Goal: Task Accomplishment & Management: Complete application form

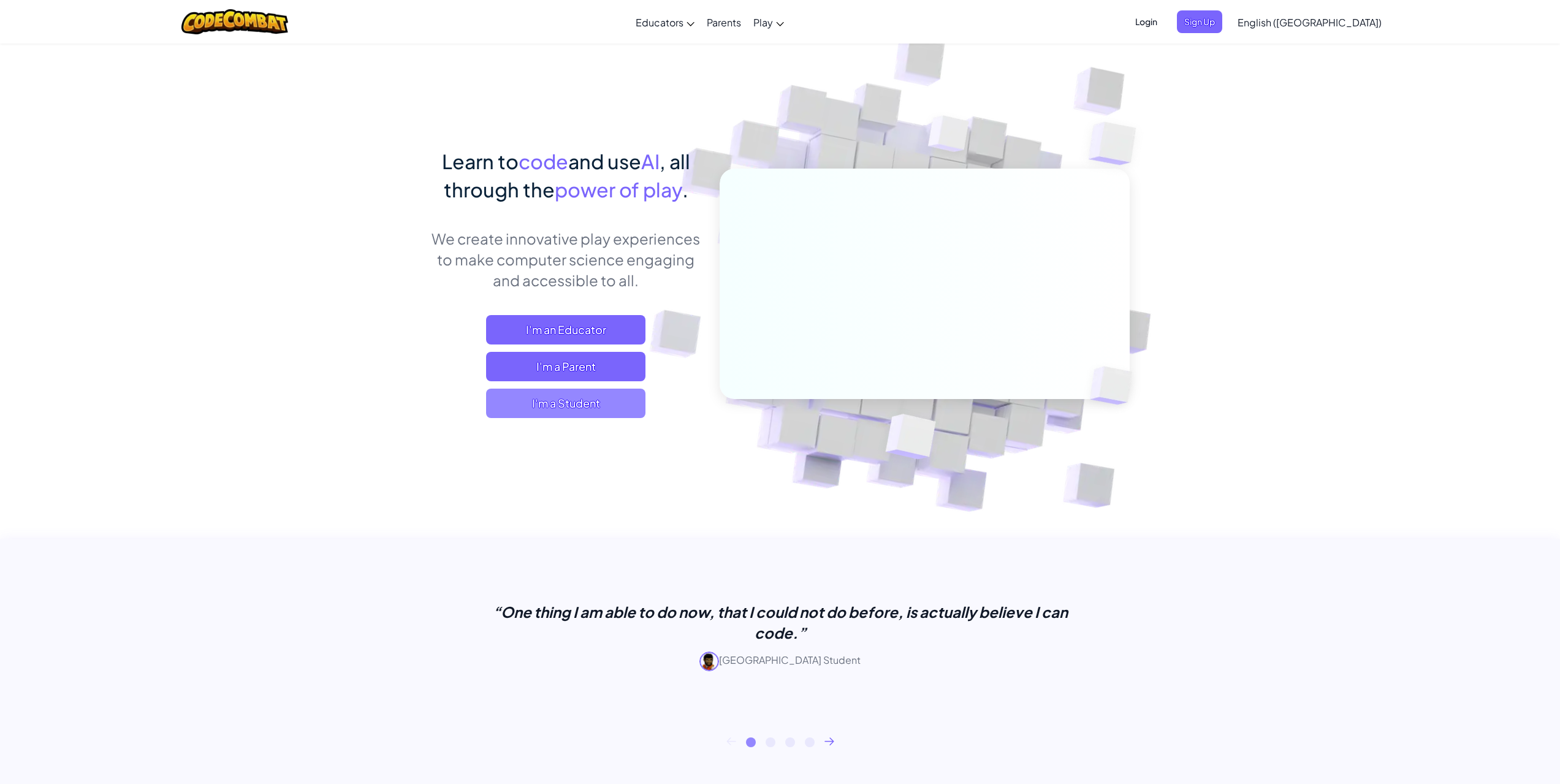
click at [526, 407] on span "I'm a Student" at bounding box center [566, 403] width 159 height 29
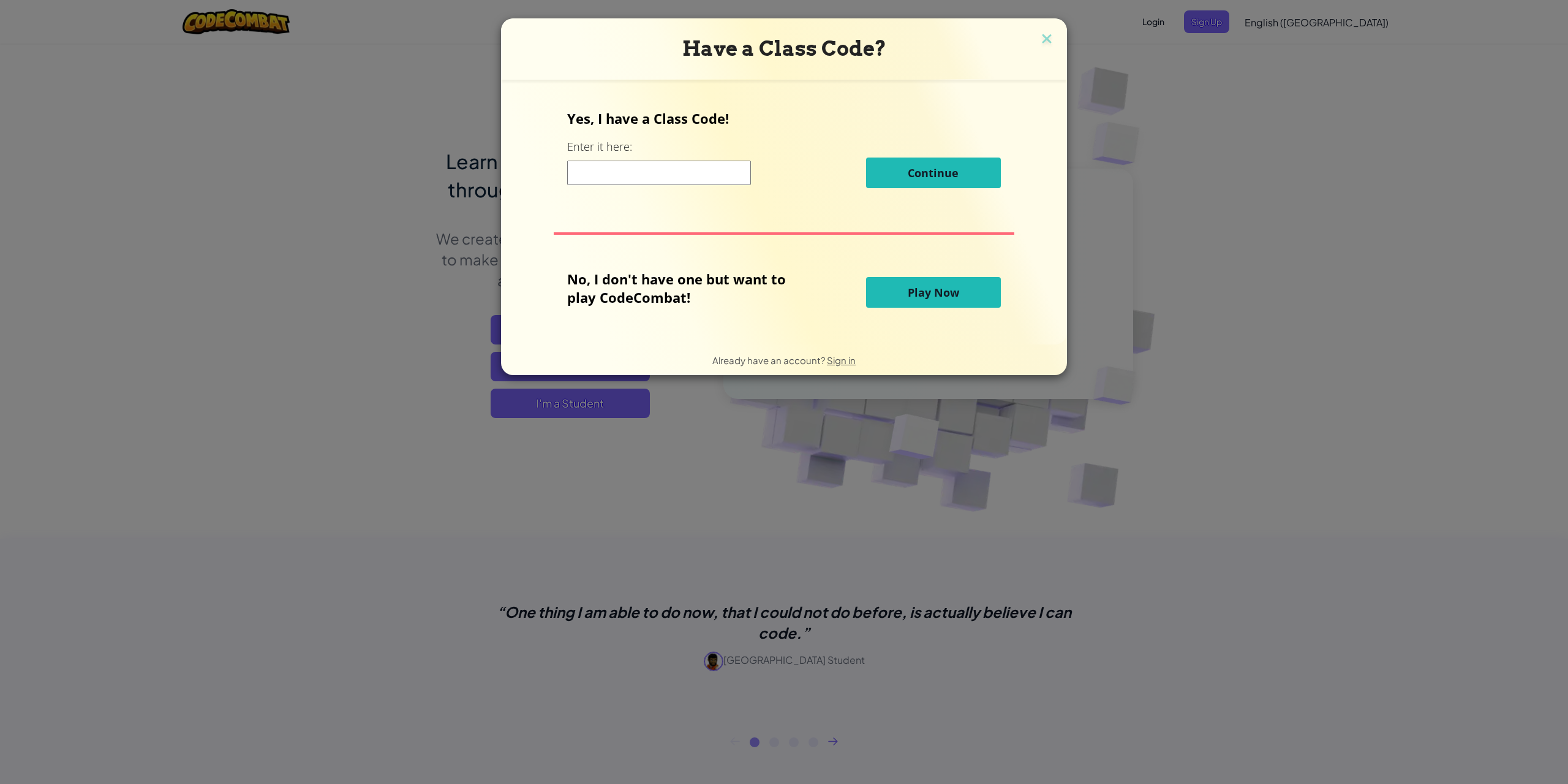
click at [689, 171] on input at bounding box center [658, 173] width 184 height 25
click at [911, 297] on span "Play Now" at bounding box center [933, 292] width 51 height 15
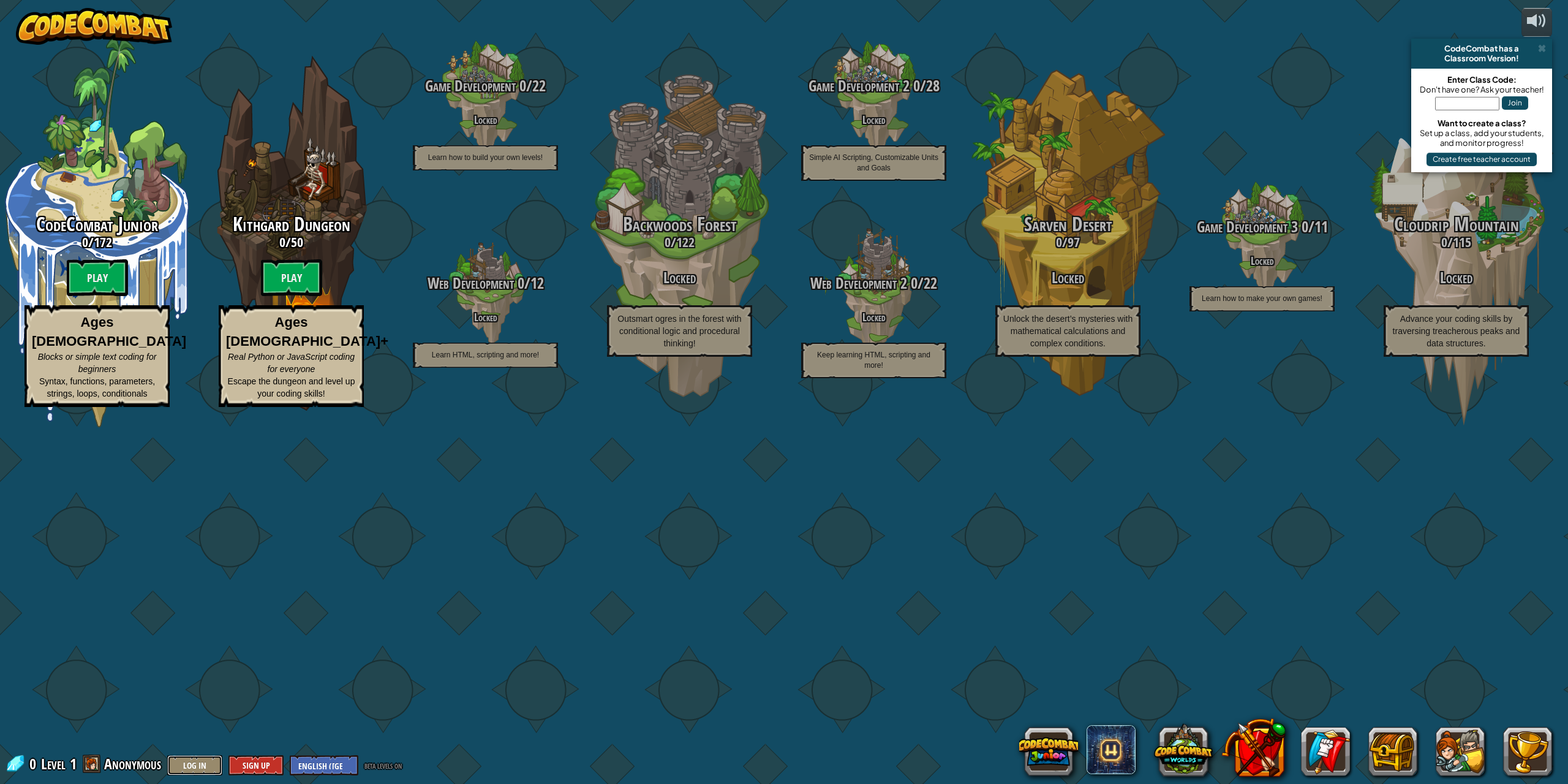
click at [202, 764] on button "Log In" at bounding box center [195, 765] width 55 height 20
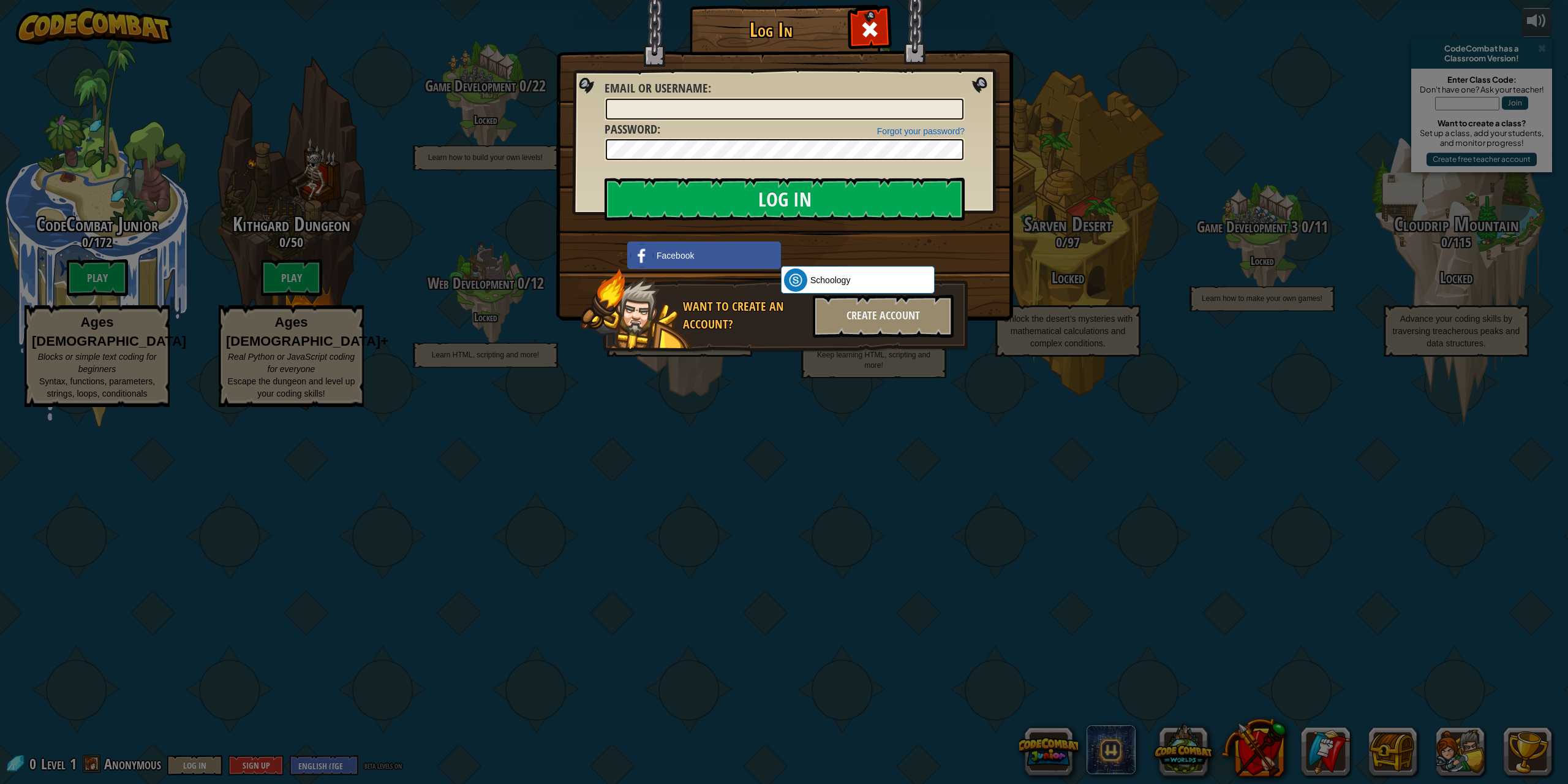
click at [1045, 135] on div "Log In Unknown Error Email or Username : Forgot your password? Password : Log I…" at bounding box center [784, 392] width 1568 height 784
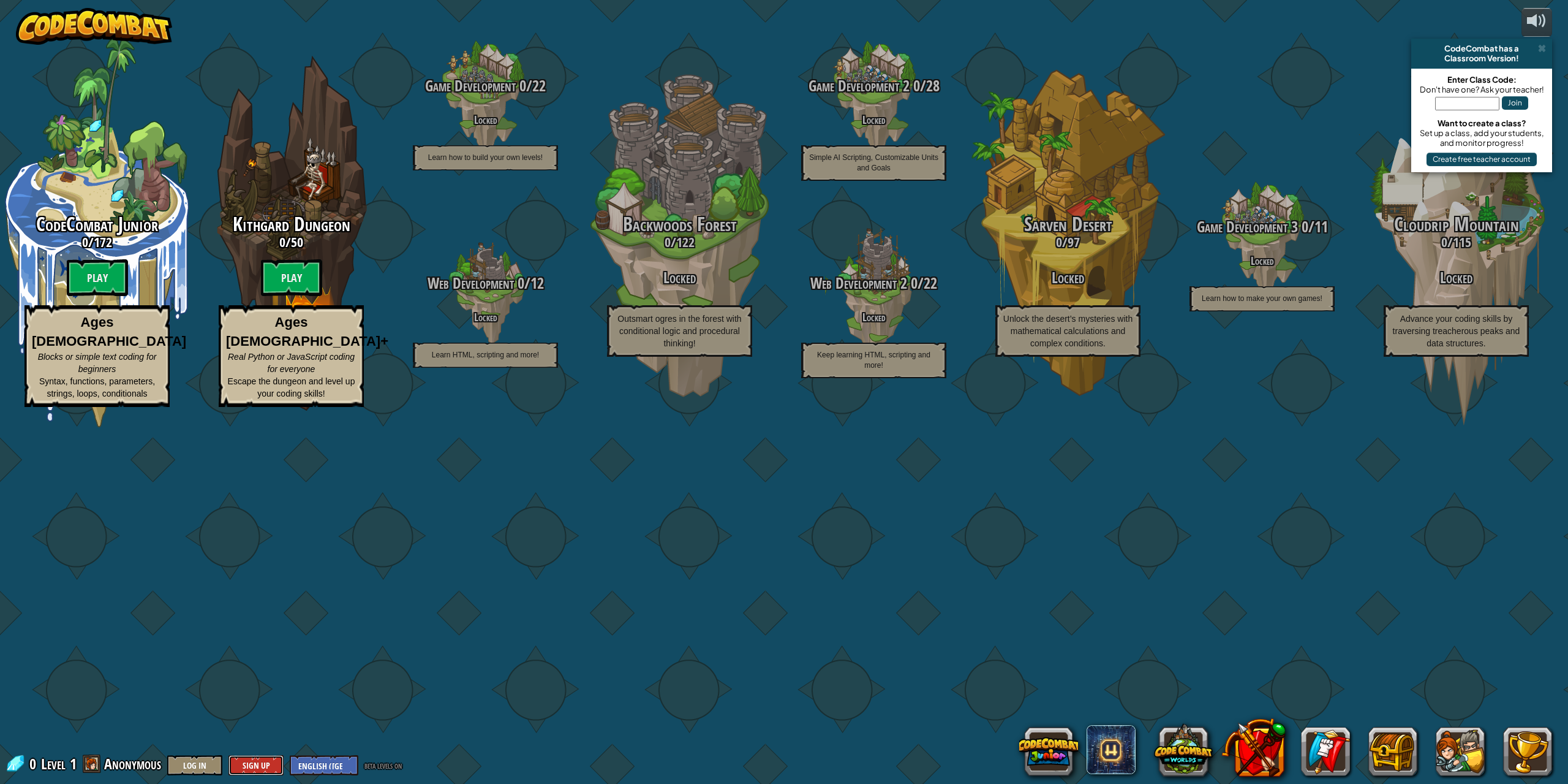
click at [266, 763] on button "Sign Up" at bounding box center [256, 765] width 55 height 20
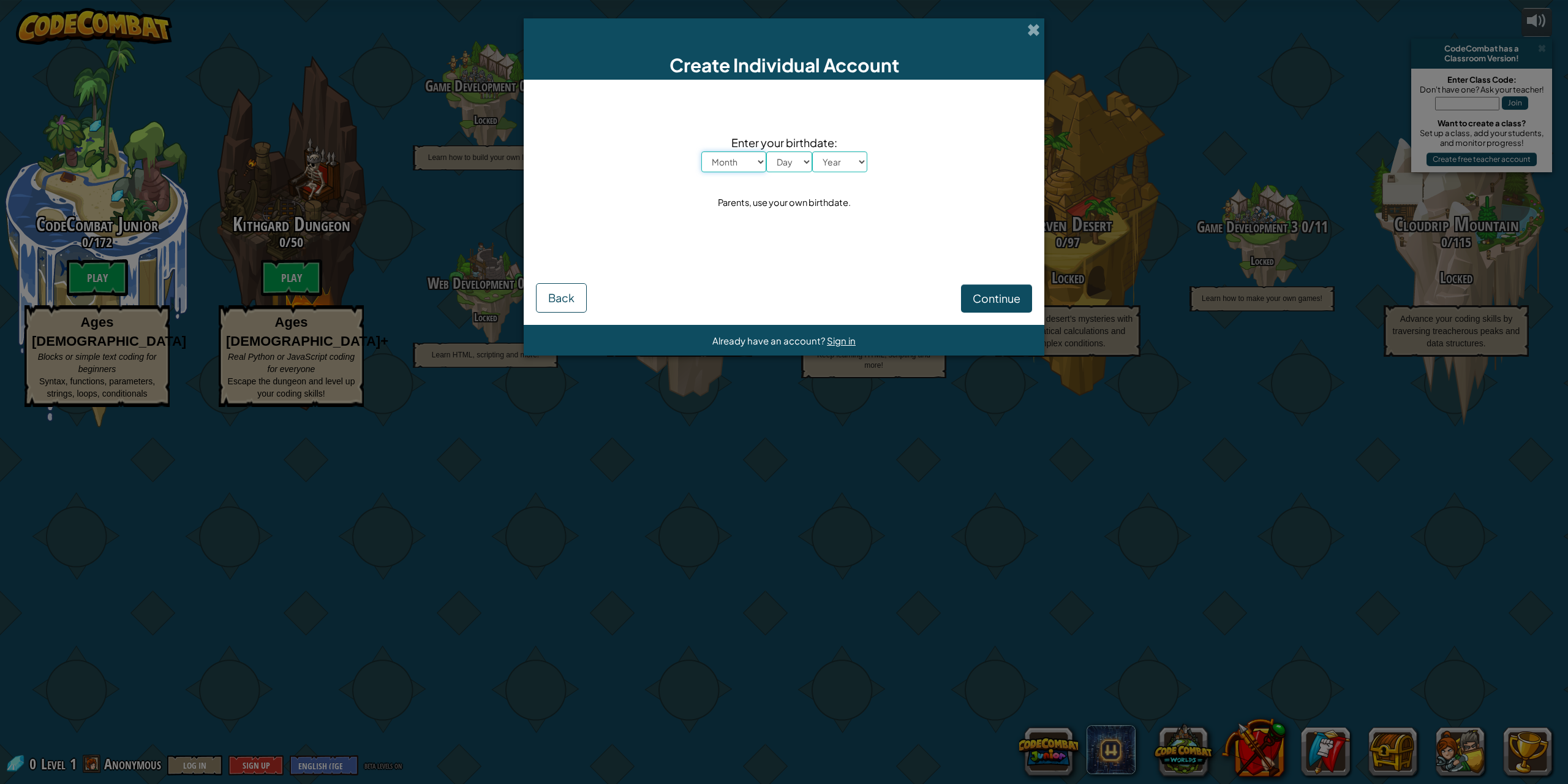
click at [710, 164] on select "Month January February March April May June July August September October Novem…" at bounding box center [733, 162] width 65 height 21
select select "6"
click at [701, 152] on select "Month January February March April May June July August September October Novem…" at bounding box center [733, 162] width 65 height 21
click at [795, 170] on select "Day 1 2 3 4 5 6 7 8 9 10 11 12 13 14 15 16 17 18 19 20 21 22 23 24 25 26 27 28 …" at bounding box center [789, 162] width 46 height 21
select select "24"
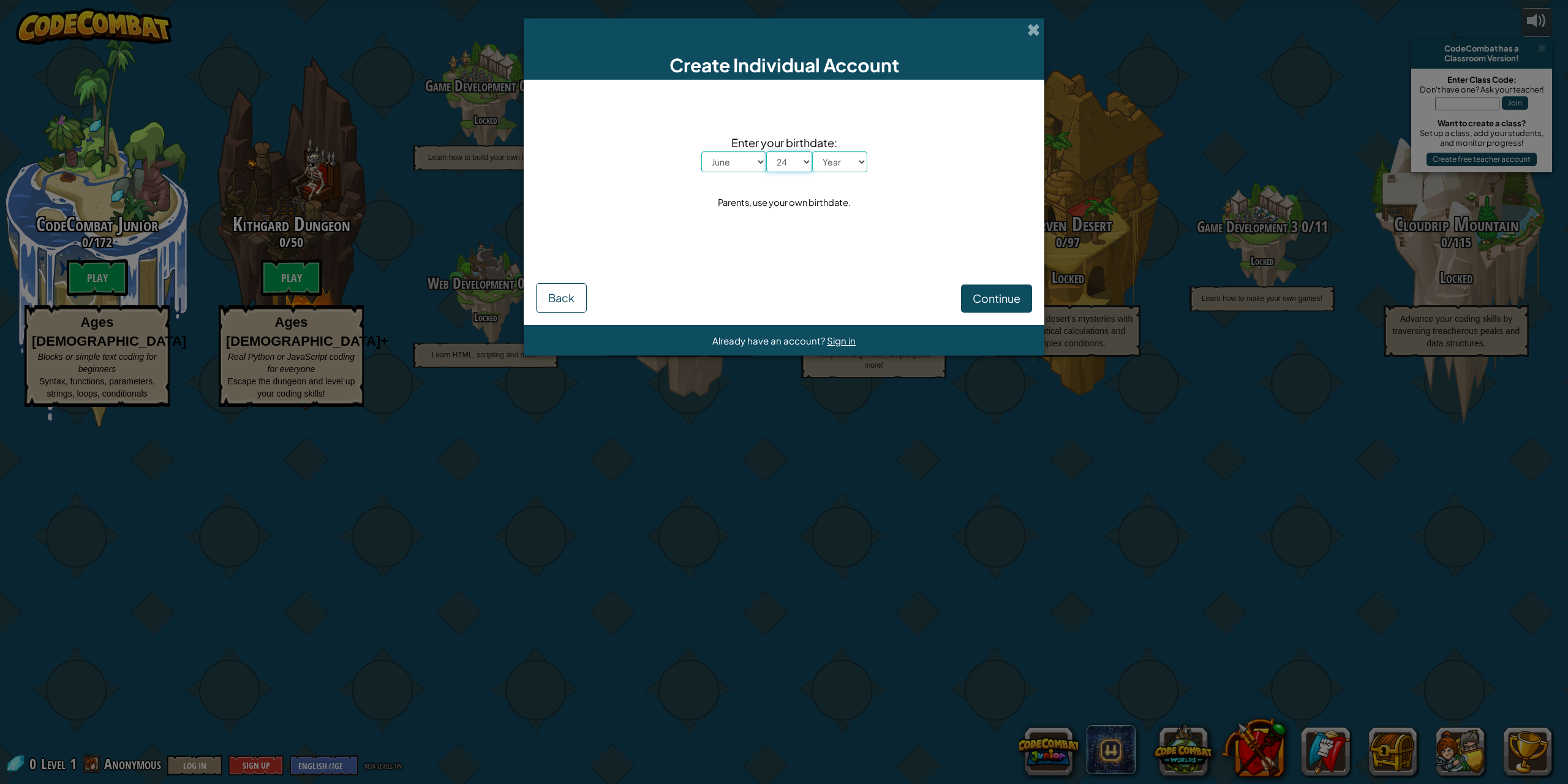
click at [766, 152] on select "Day 1 2 3 4 5 6 7 8 9 10 11 12 13 14 15 16 17 18 19 20 21 22 23 24 25 26 27 28 …" at bounding box center [789, 162] width 46 height 21
click at [848, 164] on select "Year [DATE] 2024 2023 2022 2021 2020 2019 2018 2017 2016 2015 2014 2013 2012 20…" at bounding box center [839, 162] width 55 height 21
select select "2009"
click at [812, 152] on select "Year [DATE] 2024 2023 2022 2021 2020 2019 2018 2017 2016 2015 2014 2013 2012 20…" at bounding box center [839, 162] width 55 height 21
click at [961, 291] on button "Continue" at bounding box center [996, 298] width 71 height 28
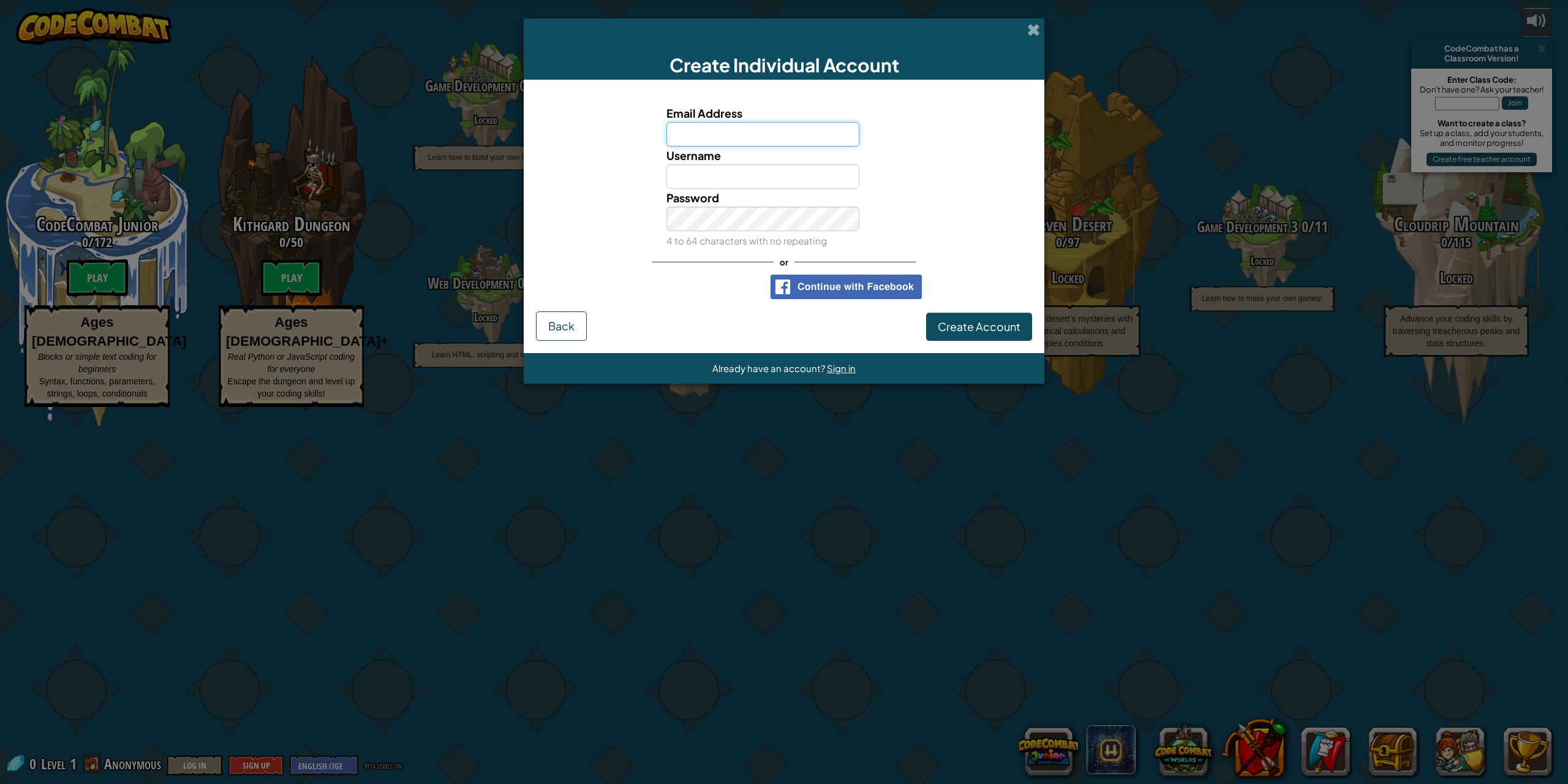
click at [743, 129] on input "Email Address" at bounding box center [763, 133] width 194 height 25
type input "[EMAIL_ADDRESS][PERSON_NAME][DOMAIN_NAME]"
click at [741, 166] on input "Username" at bounding box center [763, 176] width 194 height 25
click at [1015, 132] on link "Sign in" at bounding box center [1005, 128] width 26 height 11
